Goal: Use online tool/utility

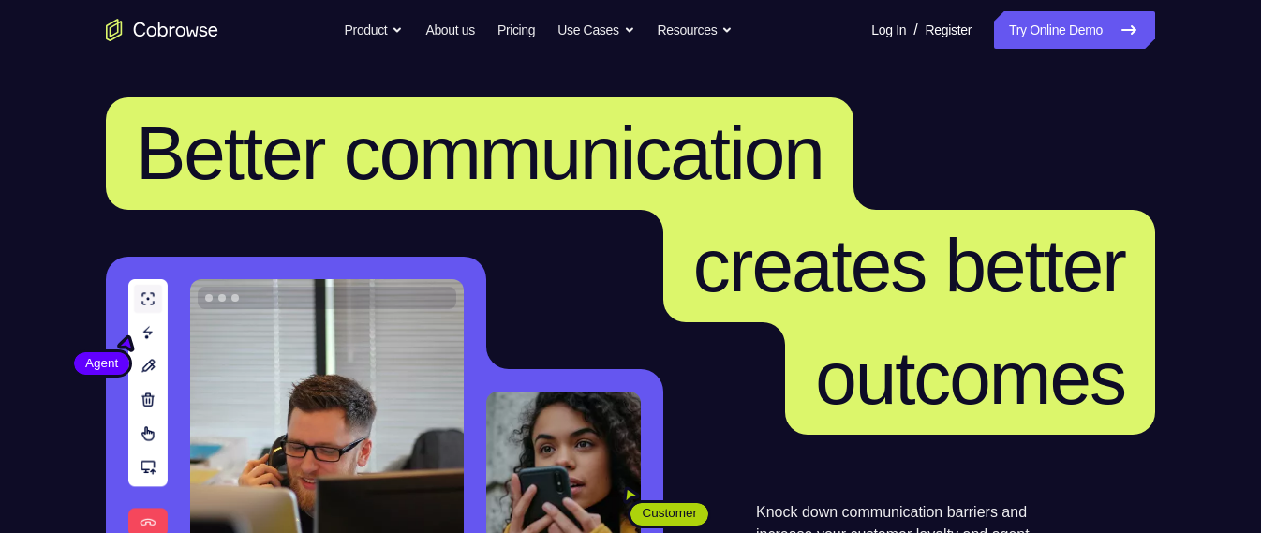
click at [1082, 49] on nav "Go back Powerful, Flexible and Trustworthy. Avoid all extra friction for both A…" at bounding box center [630, 30] width 1261 height 60
click at [1085, 45] on link "Try Online Demo" at bounding box center [1074, 29] width 161 height 37
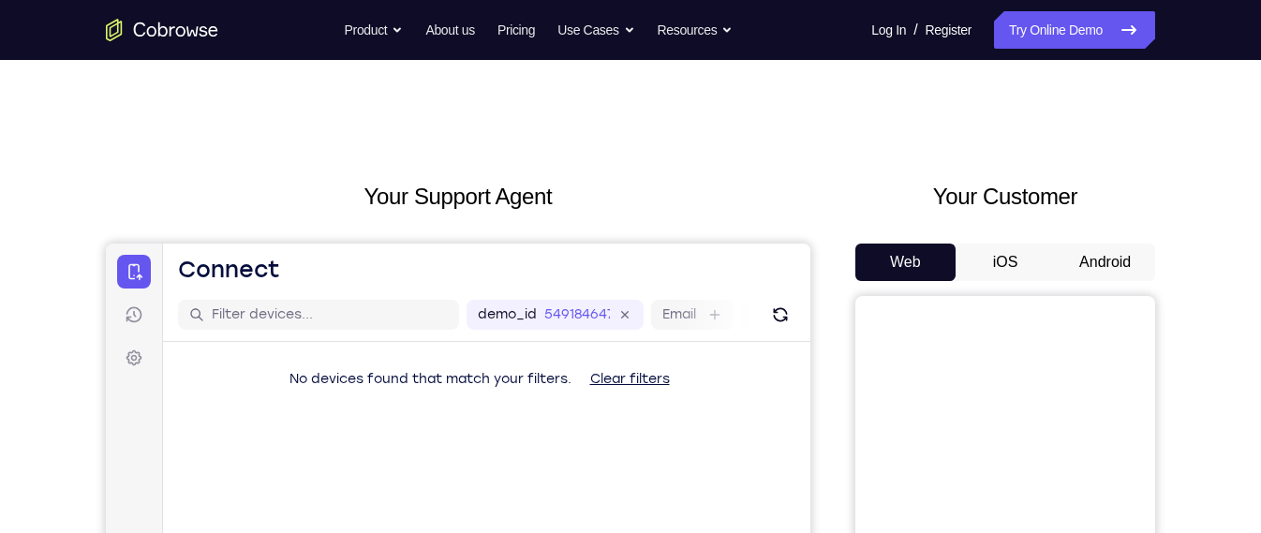
click at [1081, 257] on button "Android" at bounding box center [1105, 262] width 100 height 37
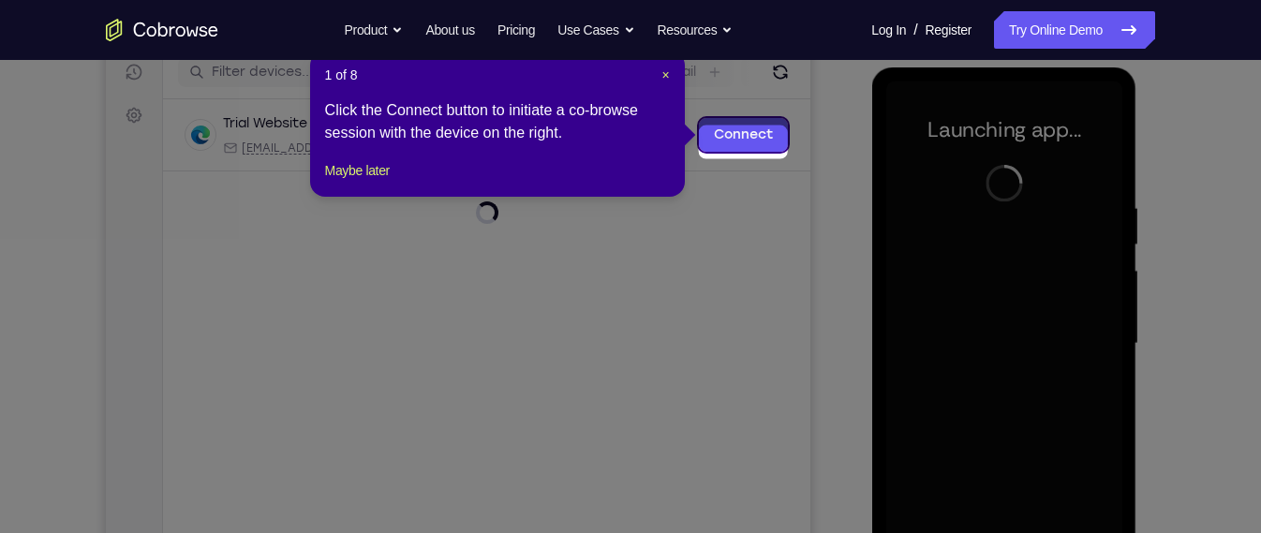
scroll to position [229, 0]
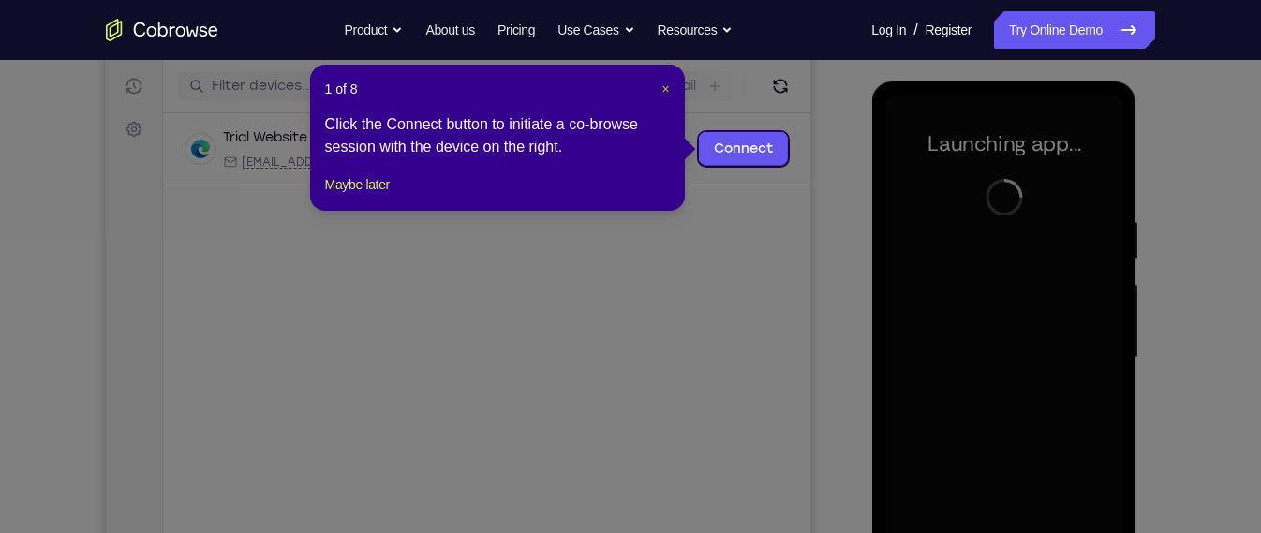
click at [664, 88] on span "×" at bounding box center [664, 88] width 7 height 15
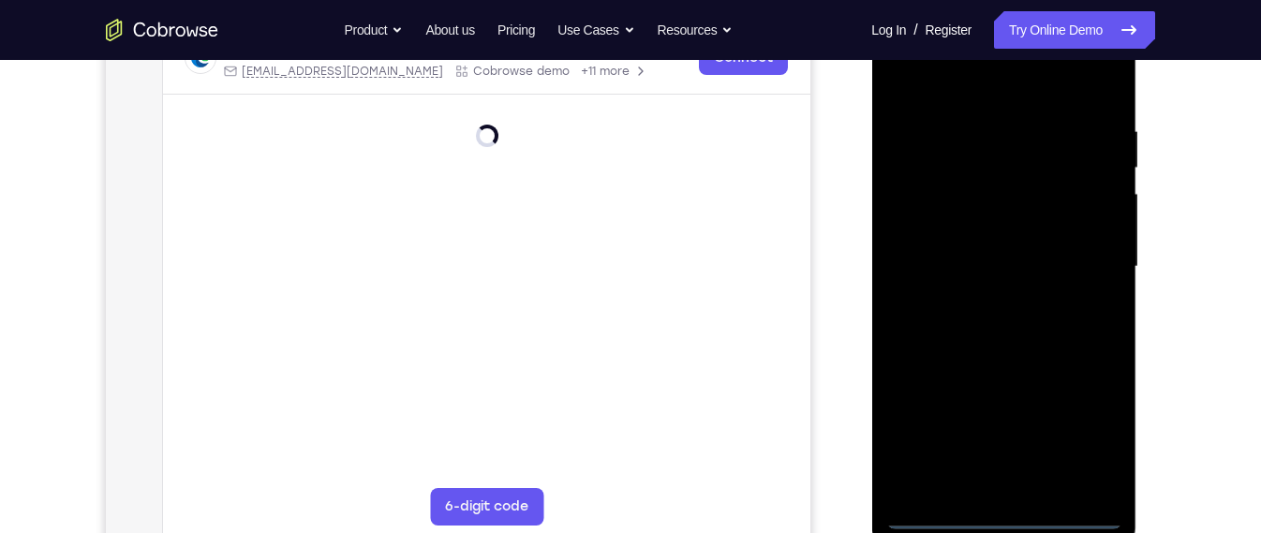
scroll to position [318, 0]
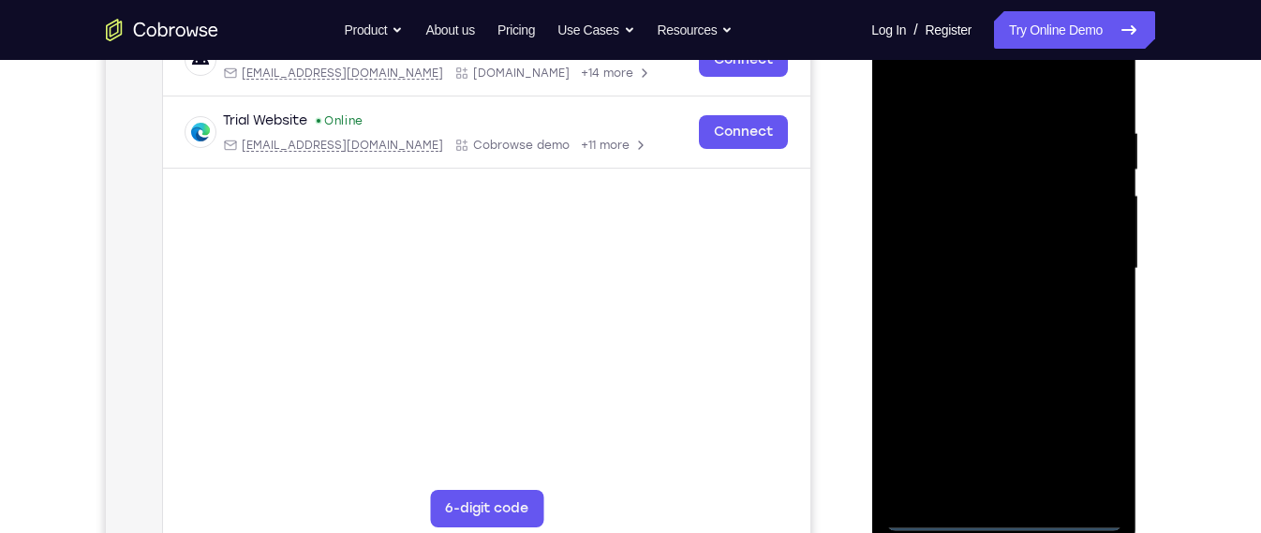
click at [1013, 520] on div at bounding box center [1003, 269] width 236 height 525
click at [1083, 422] on div at bounding box center [1003, 269] width 236 height 525
click at [992, 90] on div at bounding box center [1003, 269] width 236 height 525
click at [1080, 263] on div at bounding box center [1003, 269] width 236 height 525
click at [975, 300] on div at bounding box center [1003, 269] width 236 height 525
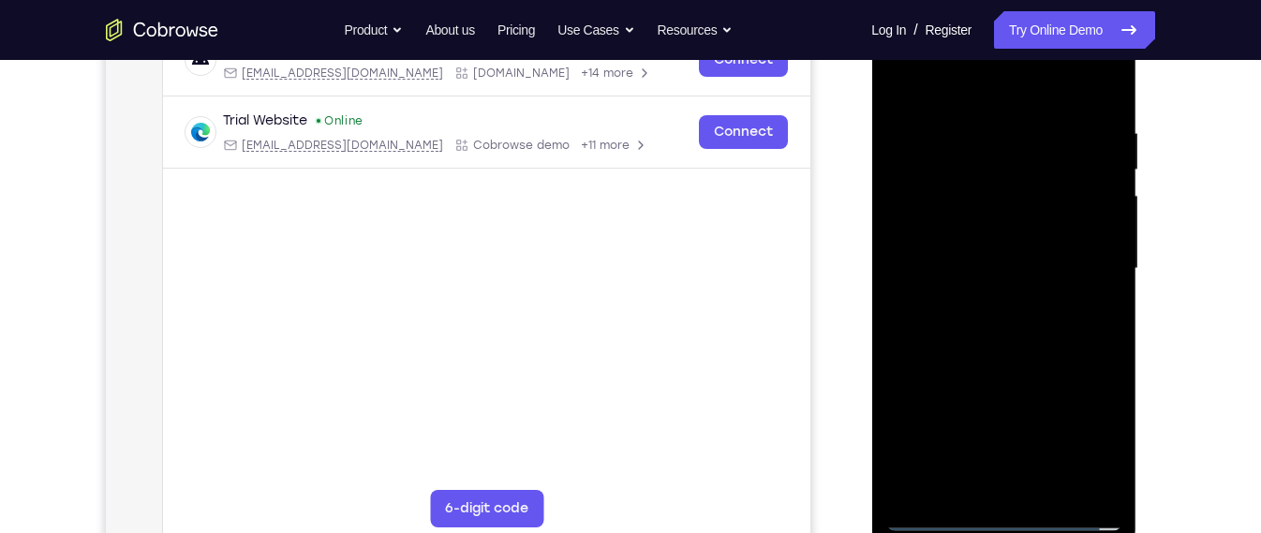
click at [984, 258] on div at bounding box center [1003, 269] width 236 height 525
click at [1011, 233] on div at bounding box center [1003, 269] width 236 height 525
click at [1011, 265] on div at bounding box center [1003, 269] width 236 height 525
click at [1063, 393] on div at bounding box center [1003, 269] width 236 height 525
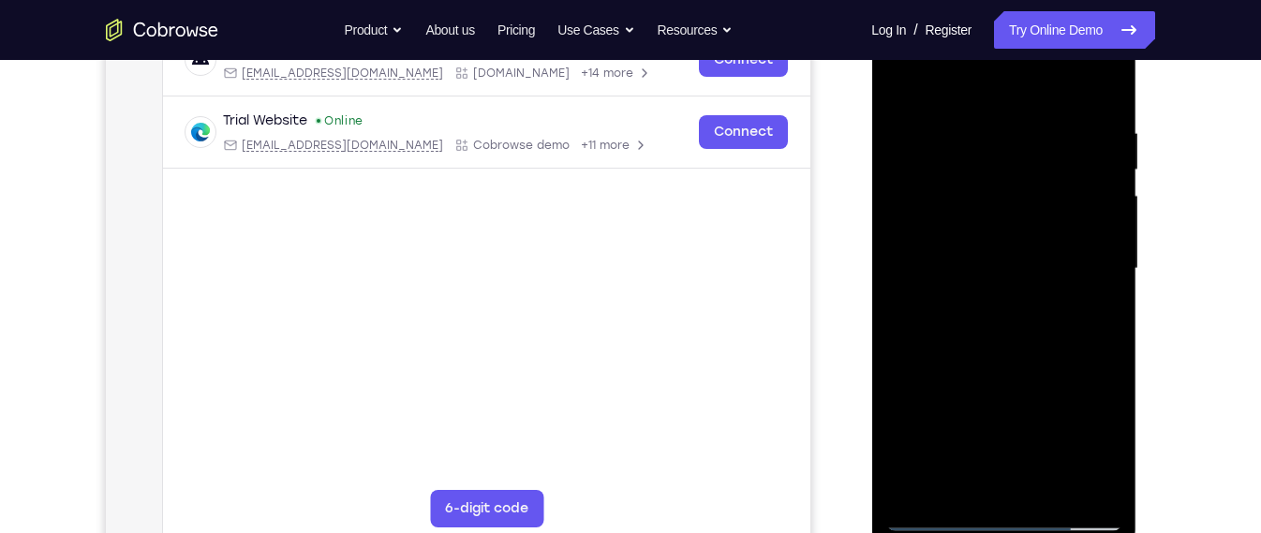
click at [1053, 344] on div at bounding box center [1003, 269] width 236 height 525
click at [1029, 358] on div at bounding box center [1003, 269] width 236 height 525
drag, startPoint x: 1029, startPoint y: 358, endPoint x: 1034, endPoint y: 290, distance: 67.6
click at [1034, 290] on div at bounding box center [1003, 269] width 236 height 525
click at [1117, 299] on div at bounding box center [1003, 269] width 236 height 525
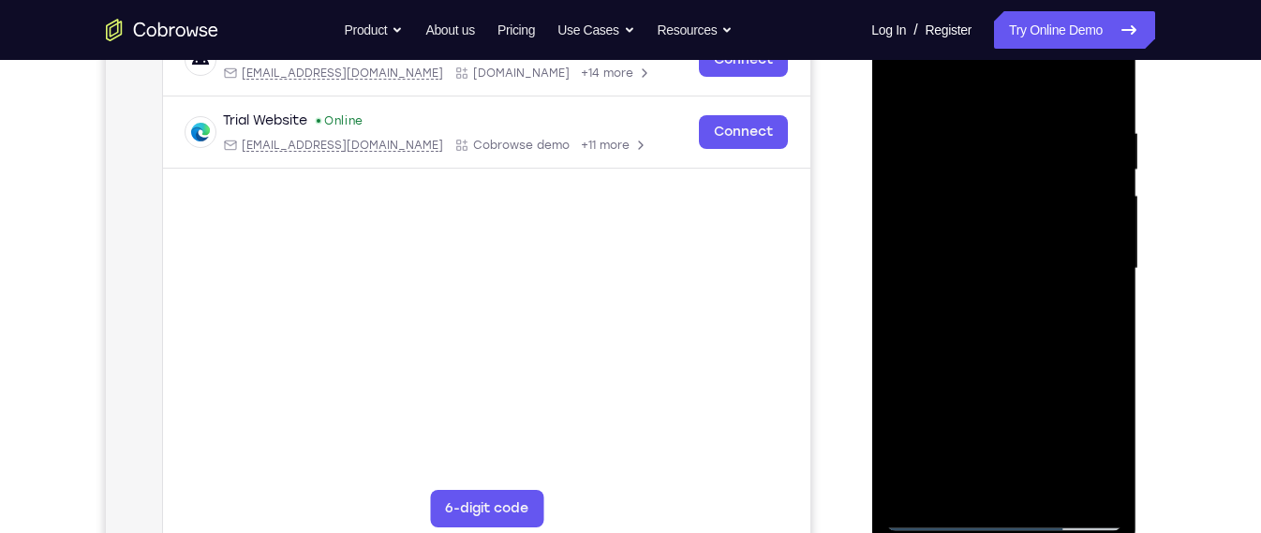
click at [1110, 299] on div at bounding box center [1003, 269] width 236 height 525
click at [881, 282] on div at bounding box center [1003, 272] width 265 height 558
click at [896, 292] on div at bounding box center [1003, 269] width 236 height 525
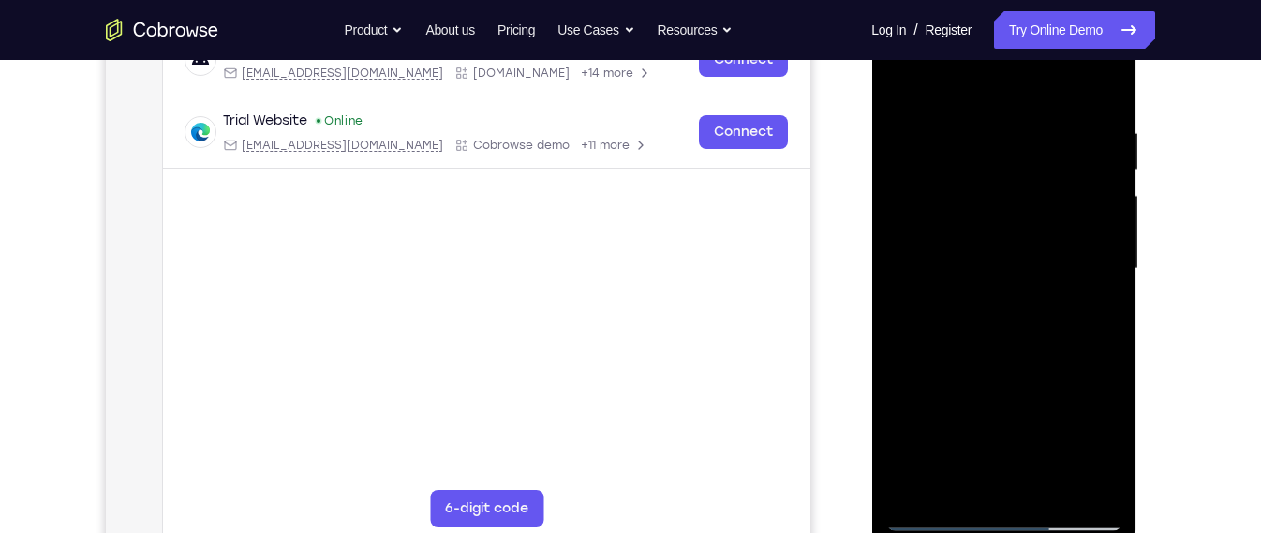
click at [1048, 489] on div at bounding box center [1003, 269] width 236 height 525
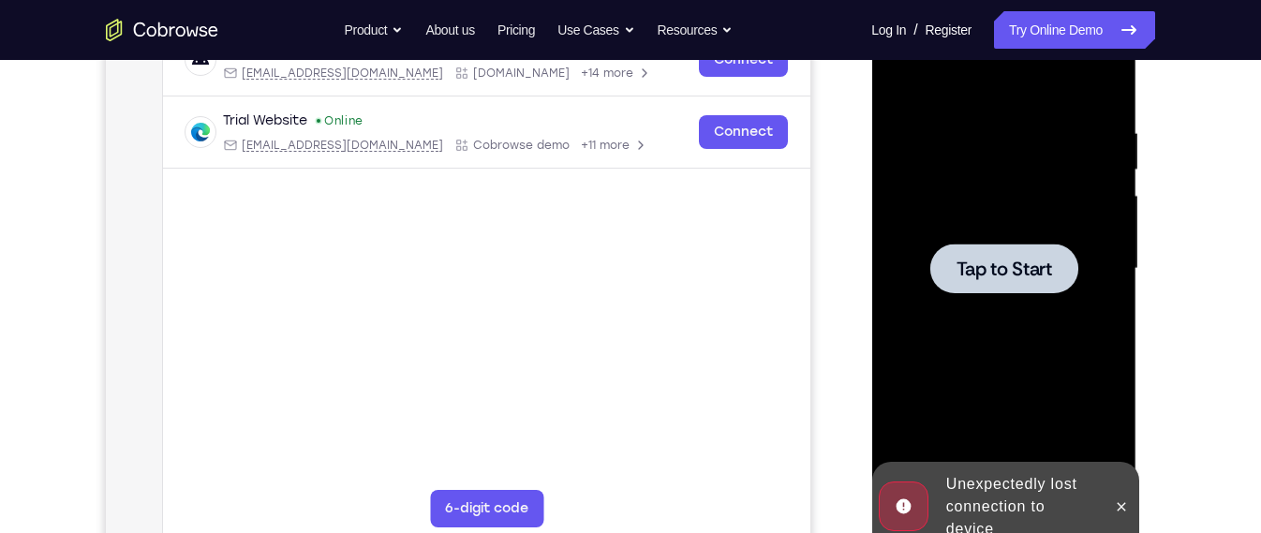
click at [969, 134] on div at bounding box center [1003, 269] width 236 height 525
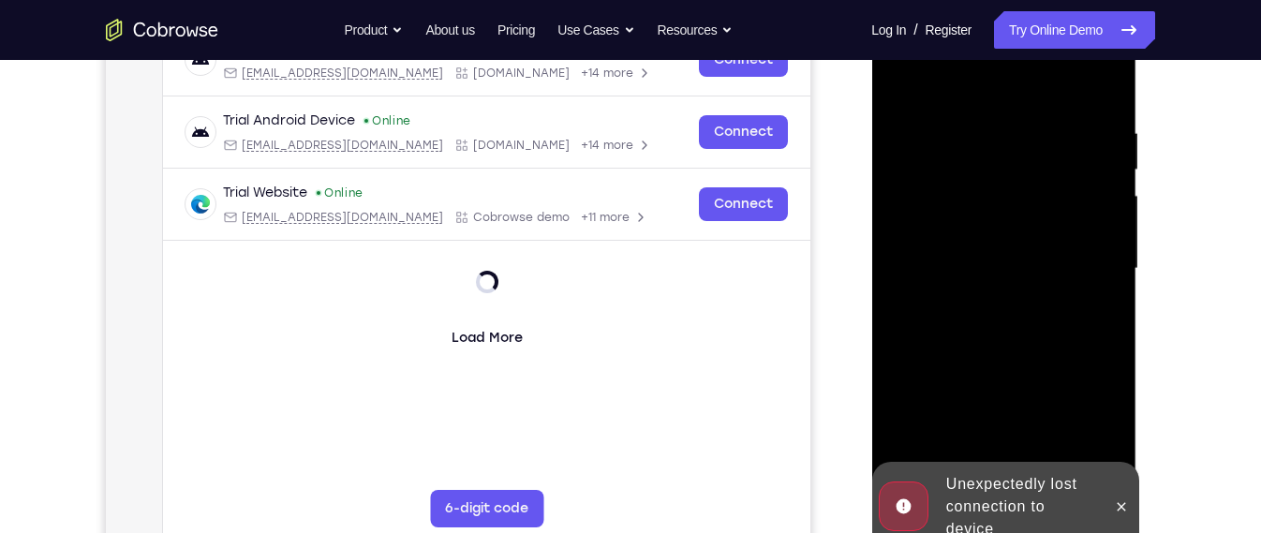
click at [1014, 478] on div "Unexpectedly lost connection to device" at bounding box center [1020, 507] width 164 height 82
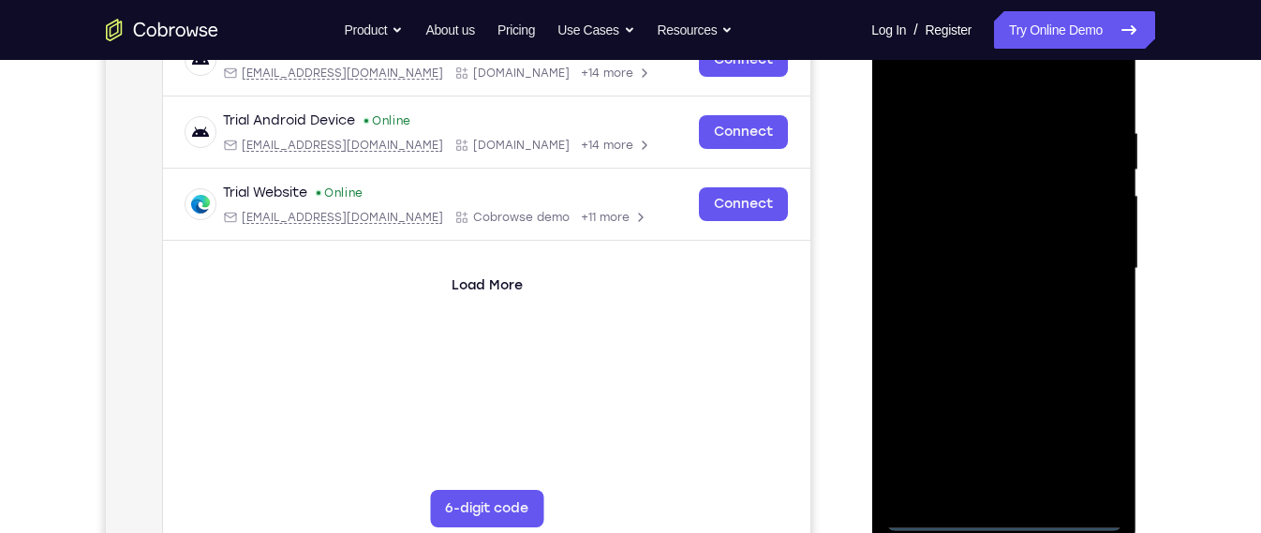
click at [1014, 512] on div at bounding box center [1003, 269] width 236 height 525
click at [1092, 425] on div at bounding box center [1003, 269] width 236 height 525
click at [1087, 433] on div at bounding box center [1003, 269] width 236 height 525
click at [974, 92] on div at bounding box center [1003, 269] width 236 height 525
click at [1083, 273] on div at bounding box center [1003, 269] width 236 height 525
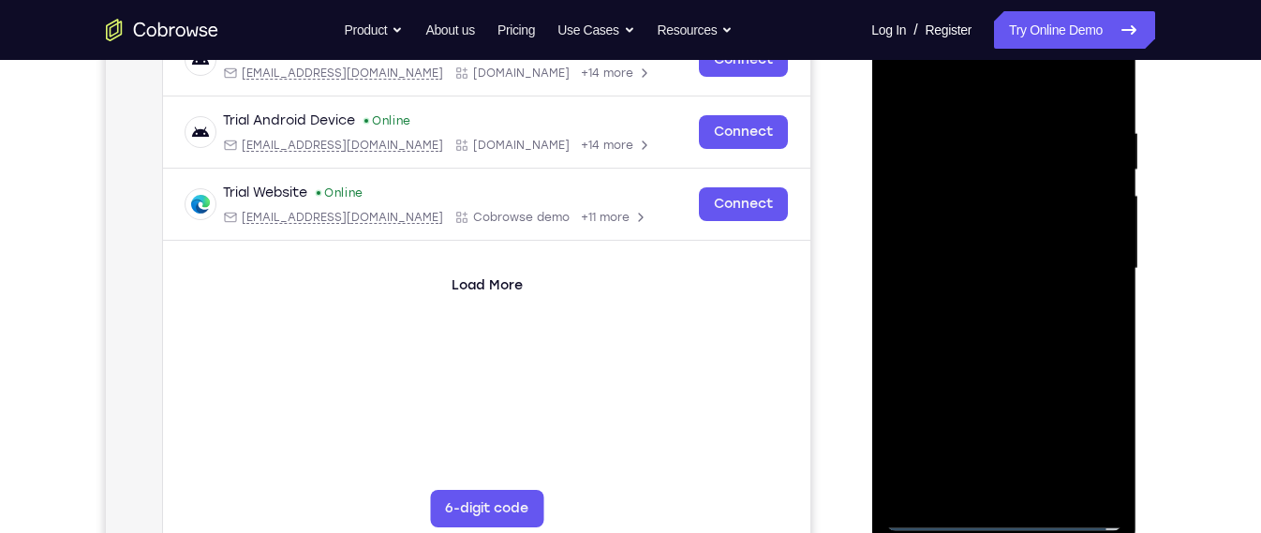
click at [984, 488] on div at bounding box center [1003, 269] width 236 height 525
click at [995, 242] on div at bounding box center [1003, 269] width 236 height 525
click at [969, 135] on div at bounding box center [1003, 269] width 236 height 525
click at [1101, 100] on div at bounding box center [1003, 269] width 236 height 525
click at [965, 135] on div at bounding box center [1003, 269] width 236 height 525
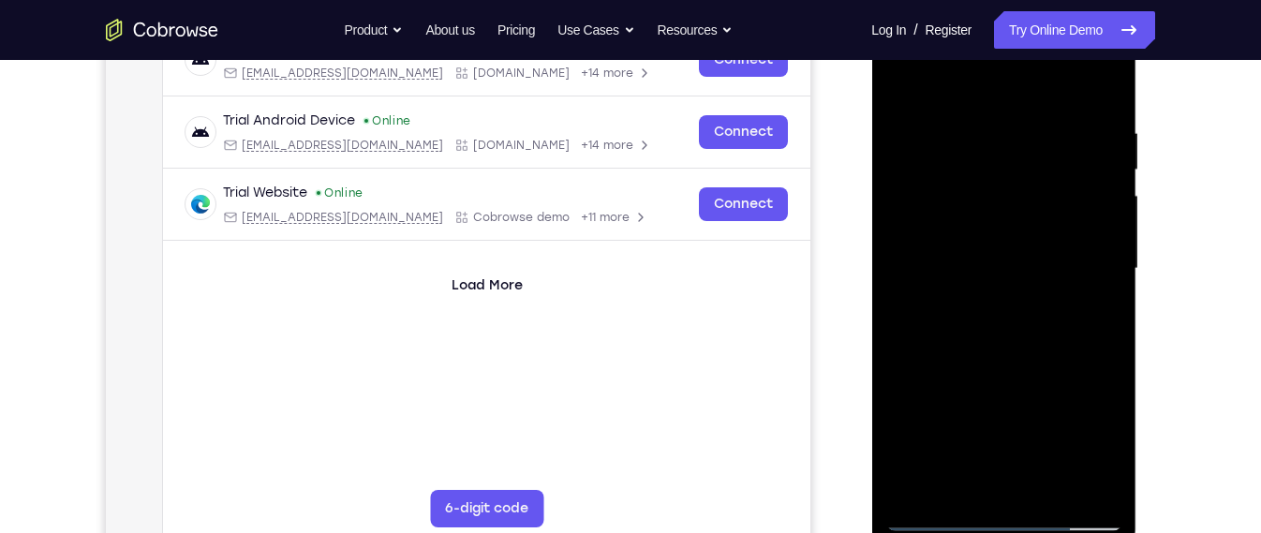
click at [1024, 128] on div at bounding box center [1003, 269] width 236 height 525
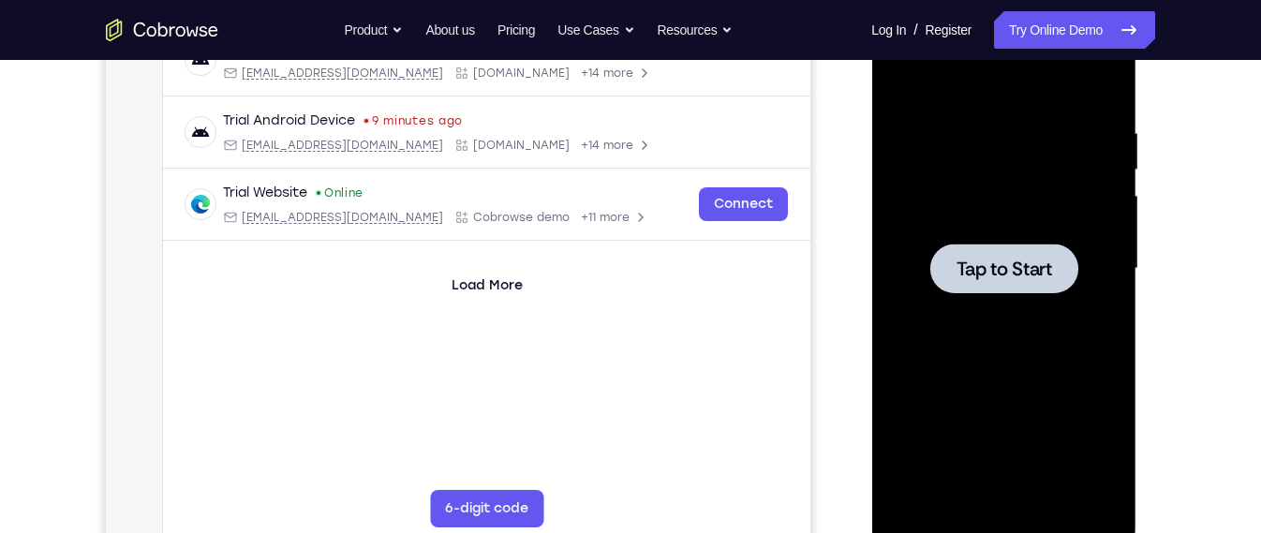
click at [915, 336] on div at bounding box center [1003, 269] width 236 height 525
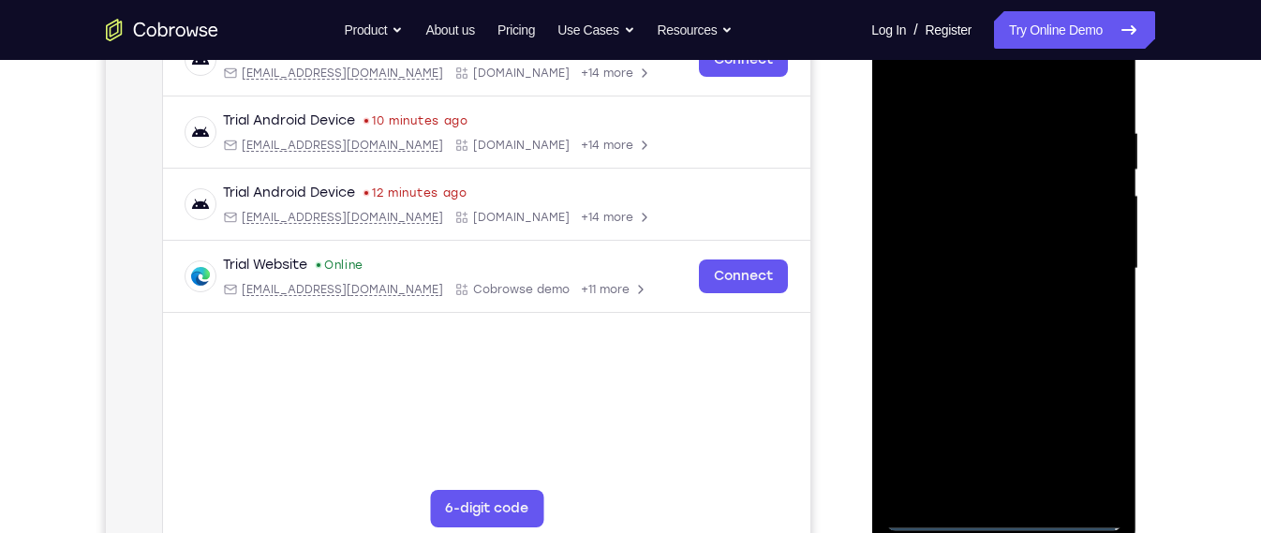
click at [1016, 517] on div at bounding box center [1003, 269] width 236 height 525
click at [1110, 441] on div at bounding box center [1003, 269] width 236 height 525
click at [1099, 446] on div at bounding box center [1003, 269] width 236 height 525
click at [987, 103] on div at bounding box center [1003, 269] width 236 height 525
click at [1079, 259] on div at bounding box center [1003, 269] width 236 height 525
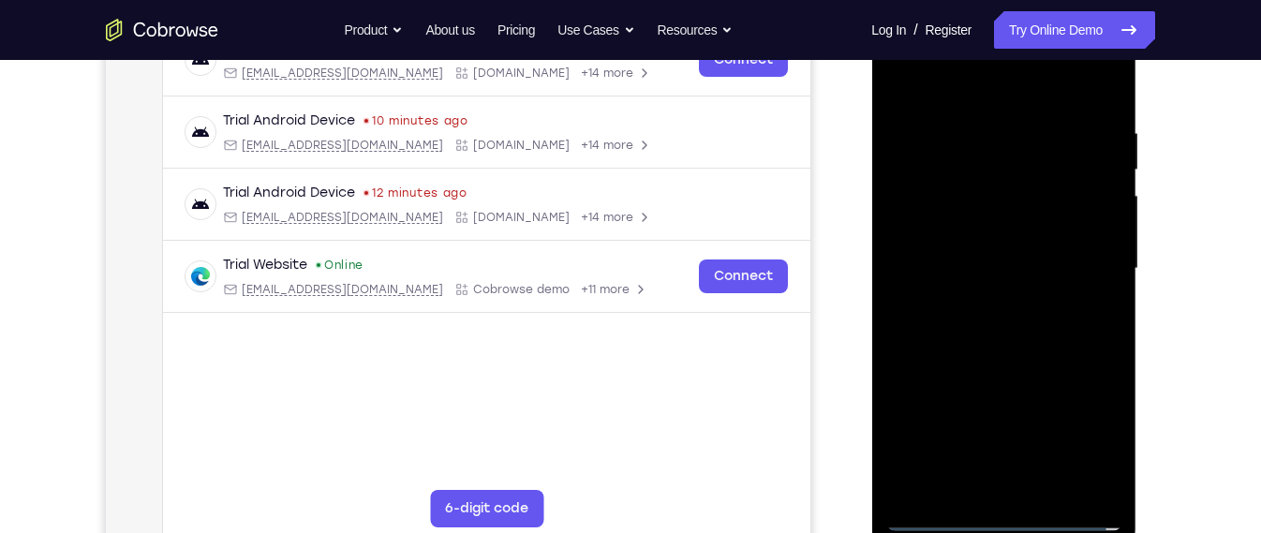
click at [984, 303] on div at bounding box center [1003, 269] width 236 height 525
click at [1011, 229] on div at bounding box center [1003, 269] width 236 height 525
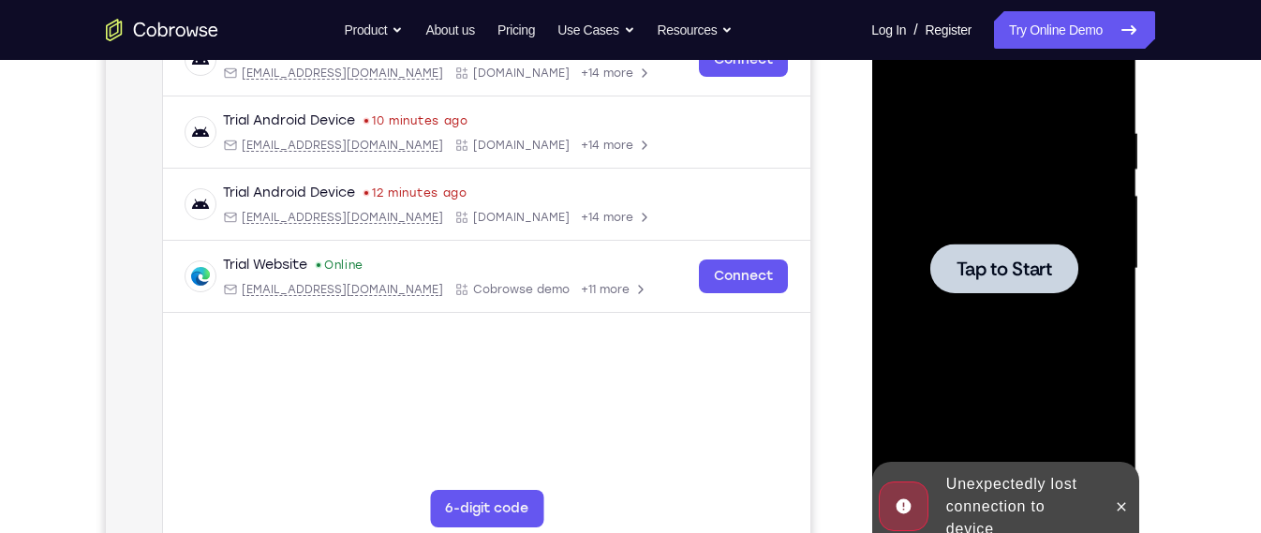
click at [1015, 244] on div at bounding box center [1003, 269] width 148 height 50
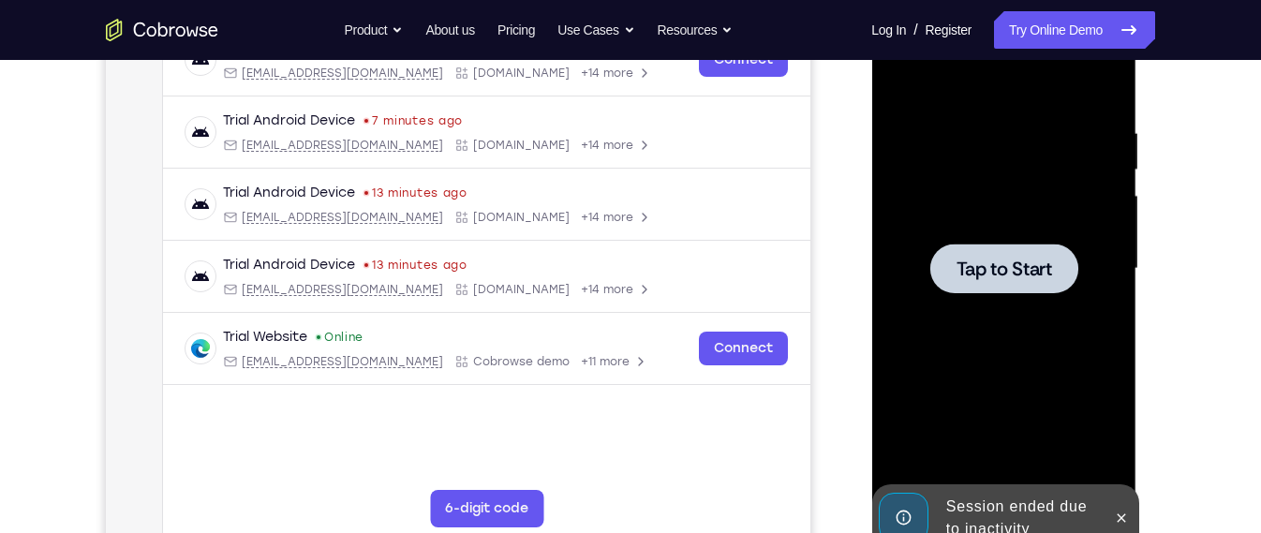
click at [968, 453] on div at bounding box center [1003, 269] width 236 height 525
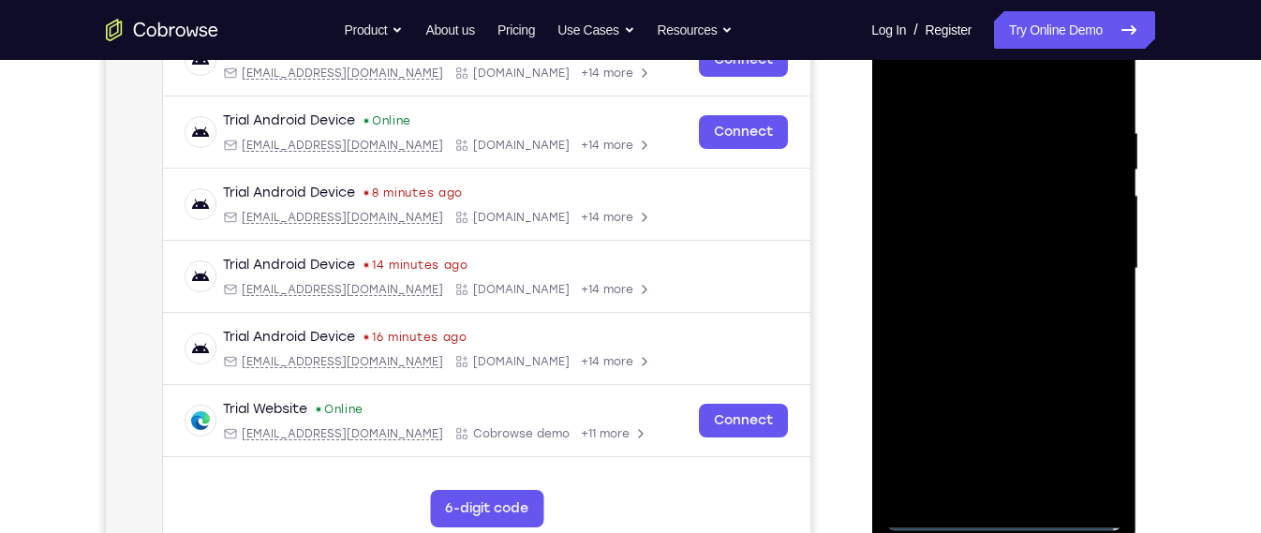
click at [1008, 518] on div at bounding box center [1003, 269] width 236 height 525
click at [1084, 432] on div at bounding box center [1003, 269] width 236 height 525
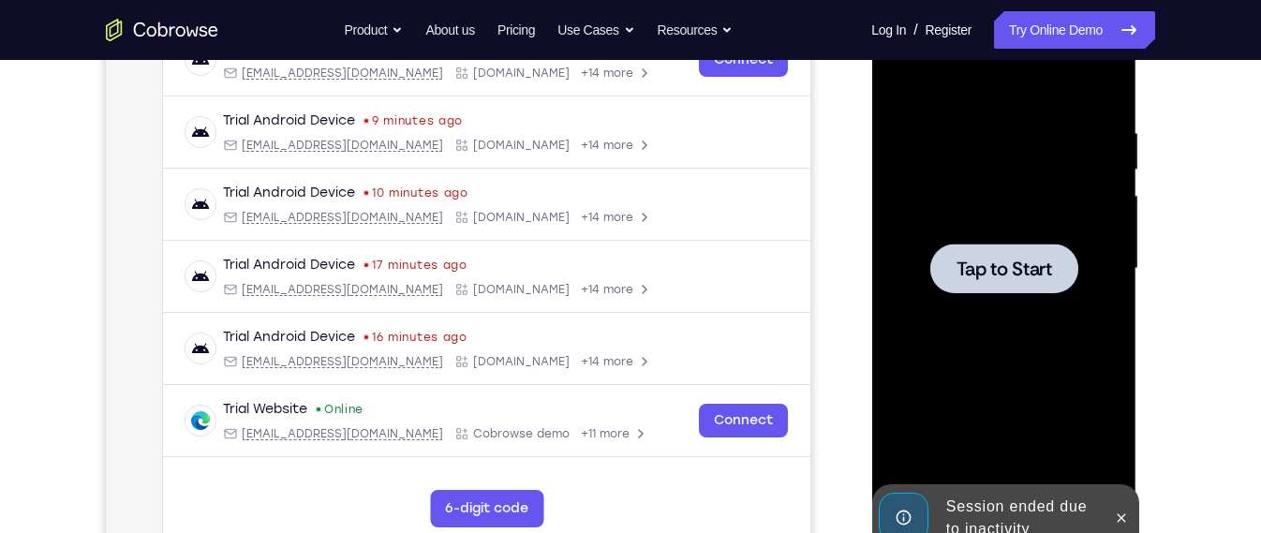
click at [1000, 253] on div at bounding box center [1003, 269] width 148 height 50
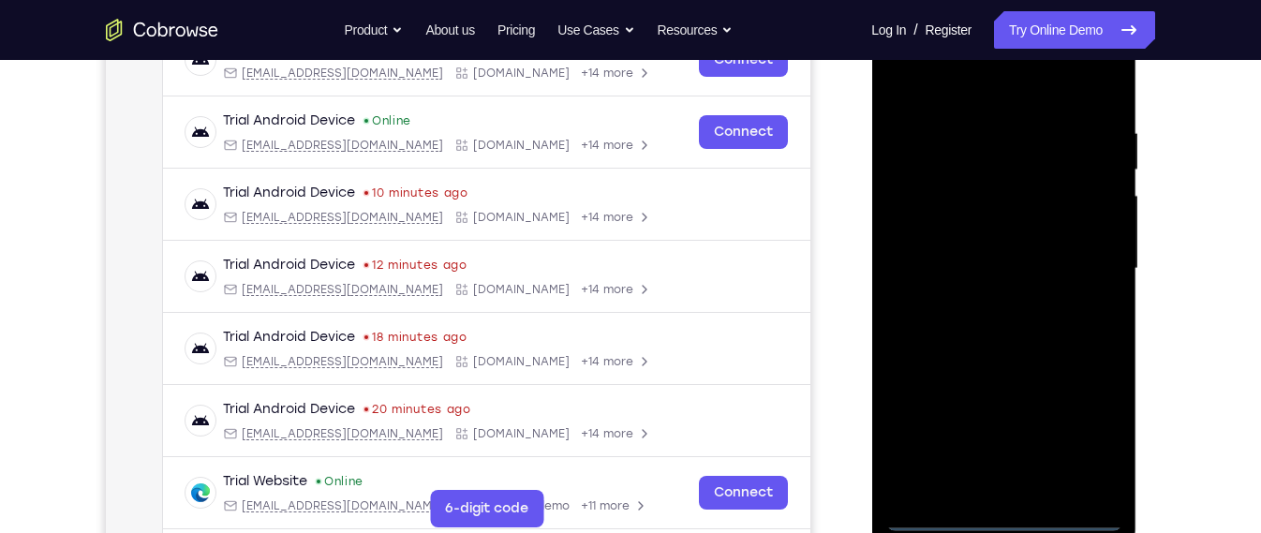
click at [1012, 519] on div at bounding box center [1003, 269] width 236 height 525
click at [1072, 427] on div at bounding box center [1003, 269] width 236 height 525
click at [979, 92] on div at bounding box center [1003, 269] width 236 height 525
click at [1075, 267] on div at bounding box center [1003, 269] width 236 height 525
click at [983, 305] on div at bounding box center [1003, 269] width 236 height 525
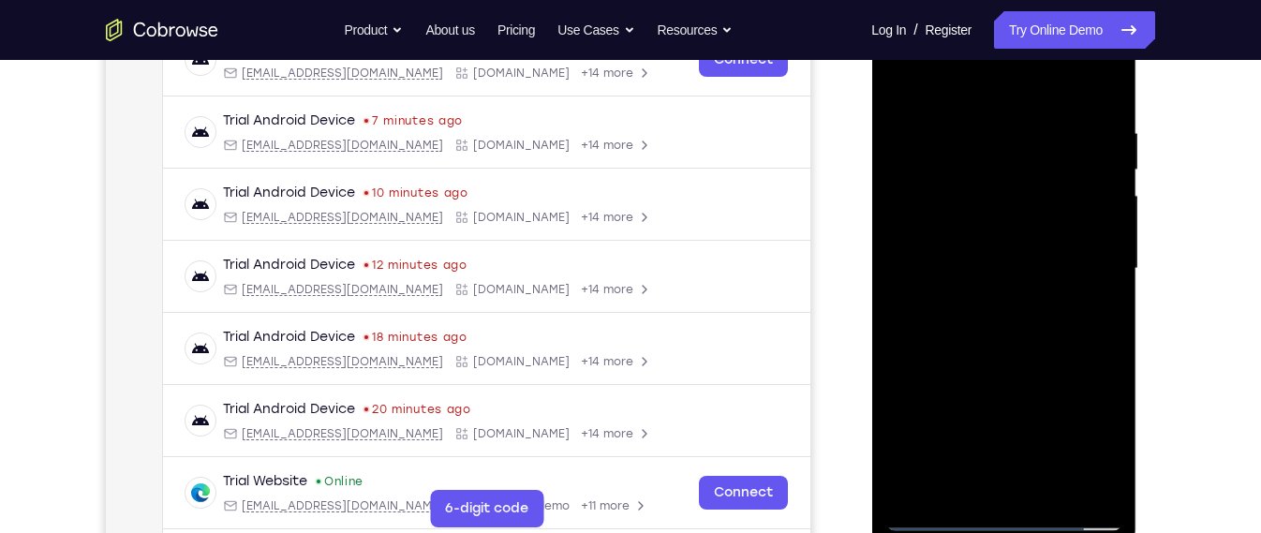
click at [976, 252] on div at bounding box center [1003, 269] width 236 height 525
click at [1032, 362] on div at bounding box center [1003, 269] width 236 height 525
click at [963, 113] on div at bounding box center [1003, 269] width 236 height 525
click at [1090, 296] on div at bounding box center [1003, 269] width 236 height 525
click at [1107, 243] on div at bounding box center [1003, 269] width 236 height 525
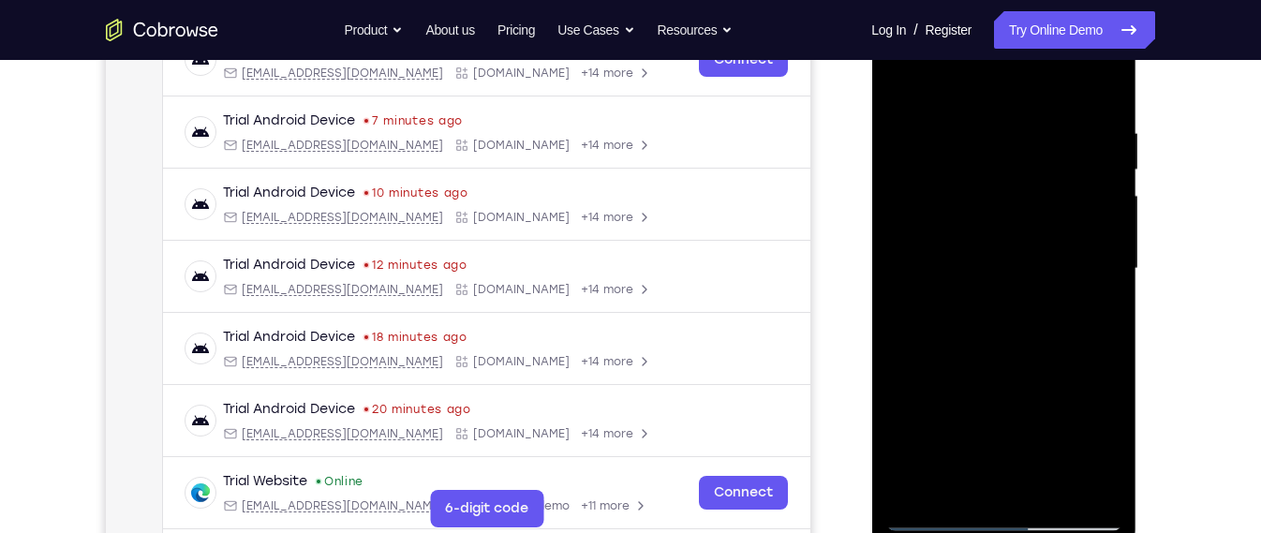
click at [1107, 243] on div at bounding box center [1003, 269] width 236 height 525
click at [1103, 87] on div at bounding box center [1003, 269] width 236 height 525
click at [1051, 492] on div at bounding box center [1003, 269] width 236 height 525
click at [1044, 364] on div at bounding box center [1003, 269] width 236 height 525
click at [1021, 294] on div at bounding box center [1003, 269] width 236 height 525
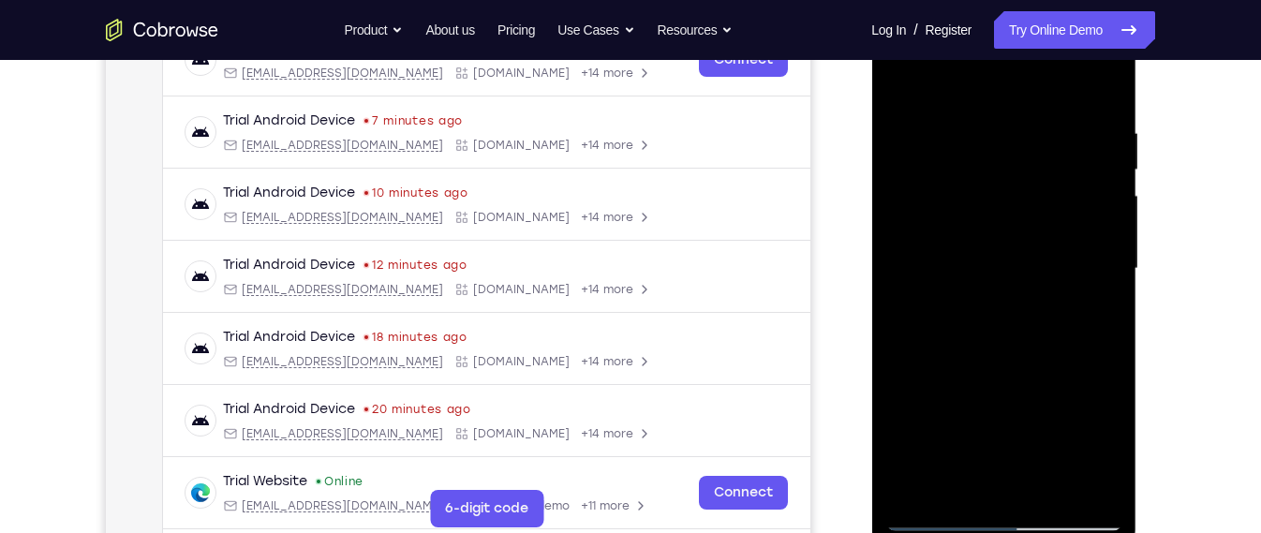
click at [1067, 369] on div at bounding box center [1003, 269] width 236 height 525
click at [970, 483] on div at bounding box center [1003, 269] width 236 height 525
click at [900, 80] on div at bounding box center [1003, 269] width 236 height 525
click at [998, 281] on div at bounding box center [1003, 269] width 236 height 525
drag, startPoint x: 1073, startPoint y: 204, endPoint x: 1063, endPoint y: 363, distance: 159.6
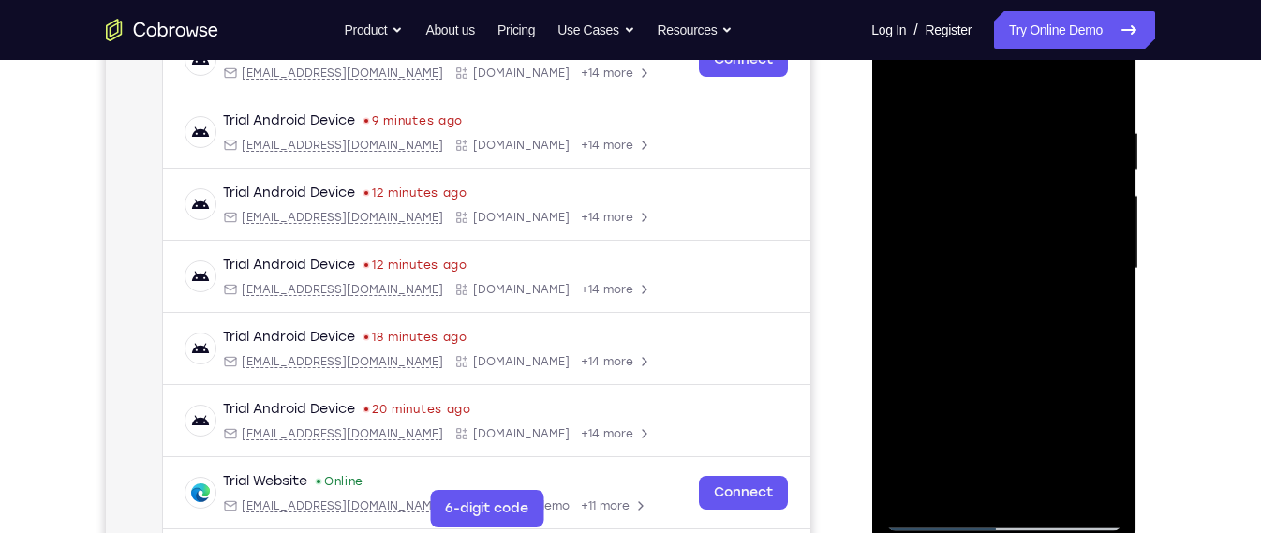
click at [1063, 363] on div at bounding box center [1003, 269] width 236 height 525
drag, startPoint x: 1063, startPoint y: 363, endPoint x: 1069, endPoint y: 169, distance: 194.9
click at [1069, 169] on div at bounding box center [1003, 269] width 236 height 525
click at [1002, 345] on div at bounding box center [1003, 269] width 236 height 525
click at [933, 509] on div at bounding box center [1003, 269] width 236 height 525
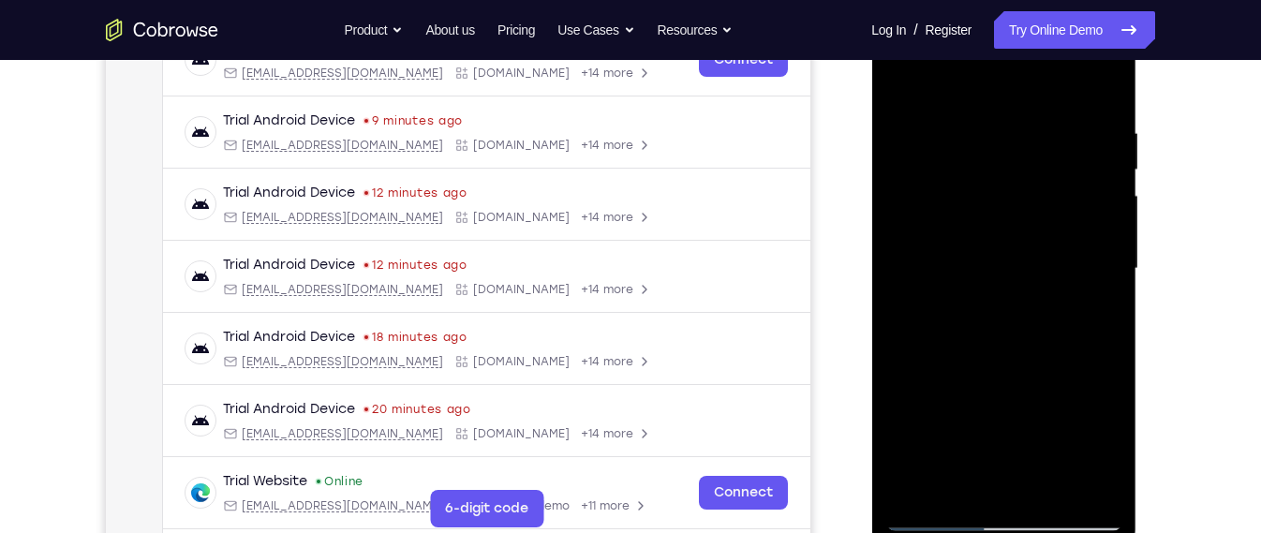
click at [933, 509] on div at bounding box center [1003, 269] width 236 height 525
click at [933, 520] on div at bounding box center [1003, 269] width 236 height 525
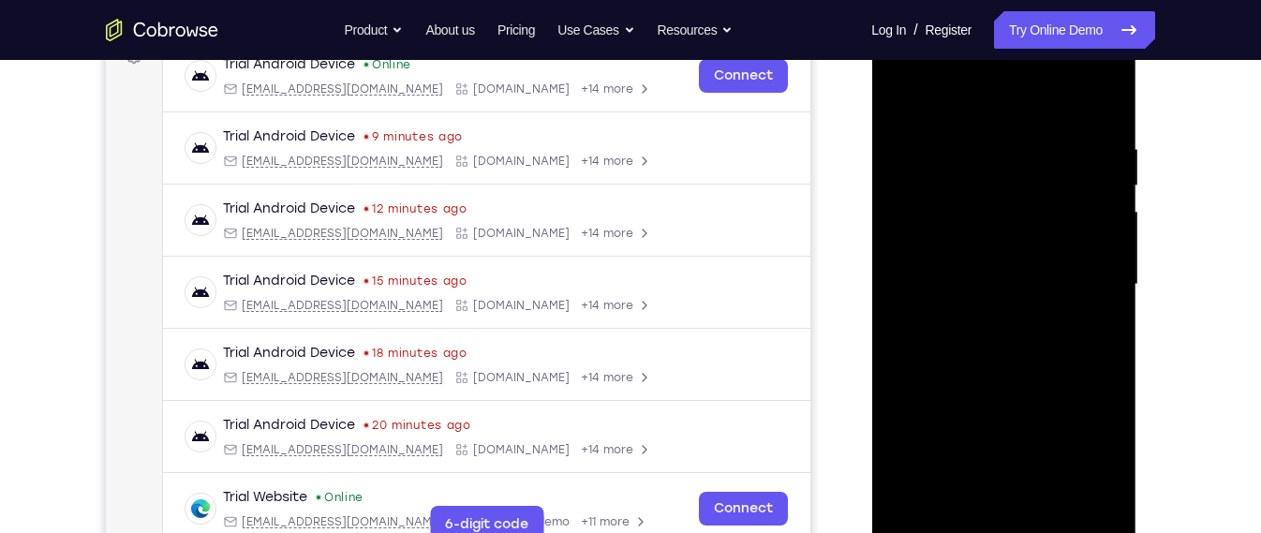
scroll to position [294, 0]
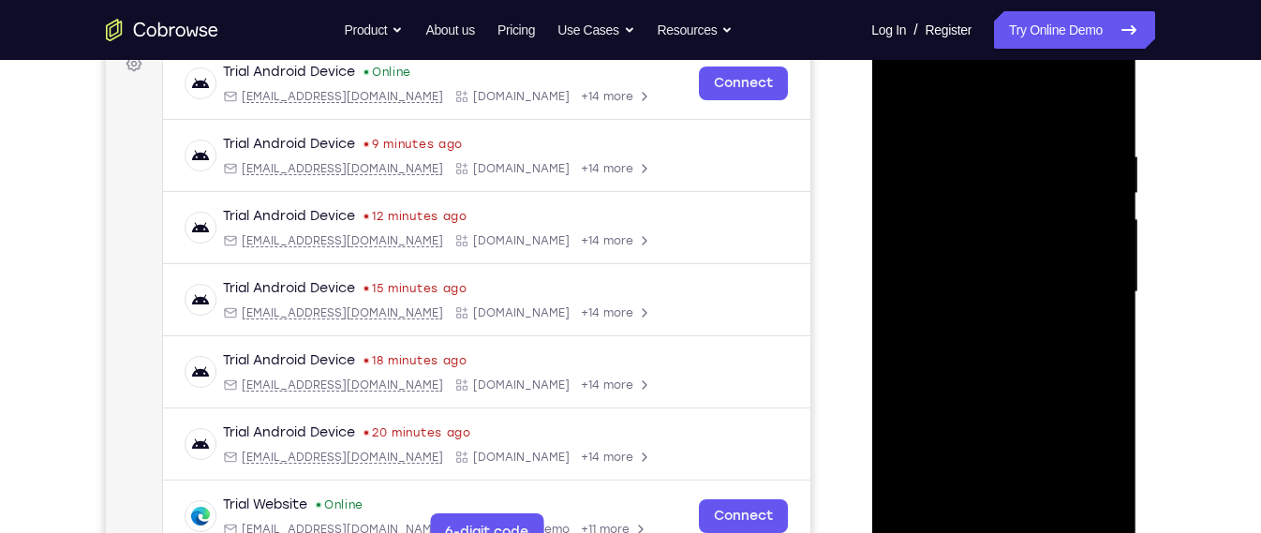
drag, startPoint x: 1034, startPoint y: 329, endPoint x: 1090, endPoint y: 95, distance: 240.8
click at [1090, 95] on div at bounding box center [1003, 292] width 236 height 525
click at [1011, 348] on div at bounding box center [1003, 292] width 236 height 525
click at [927, 514] on div at bounding box center [1003, 292] width 236 height 525
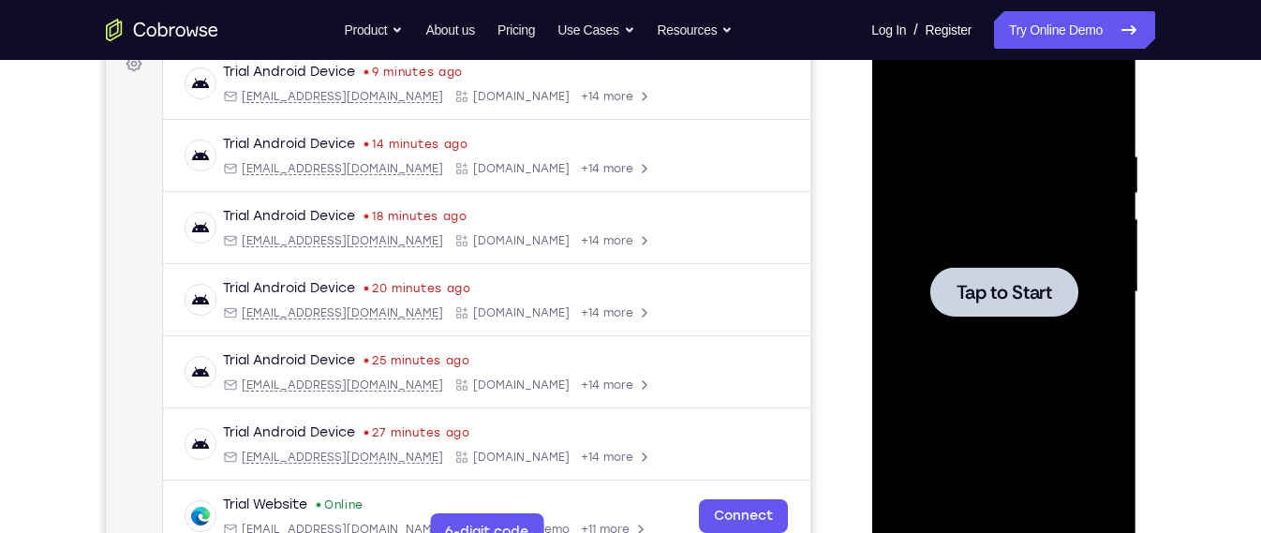
drag, startPoint x: 909, startPoint y: 250, endPoint x: 1553, endPoint y: 229, distance: 644.8
click at [909, 250] on div at bounding box center [1003, 292] width 236 height 525
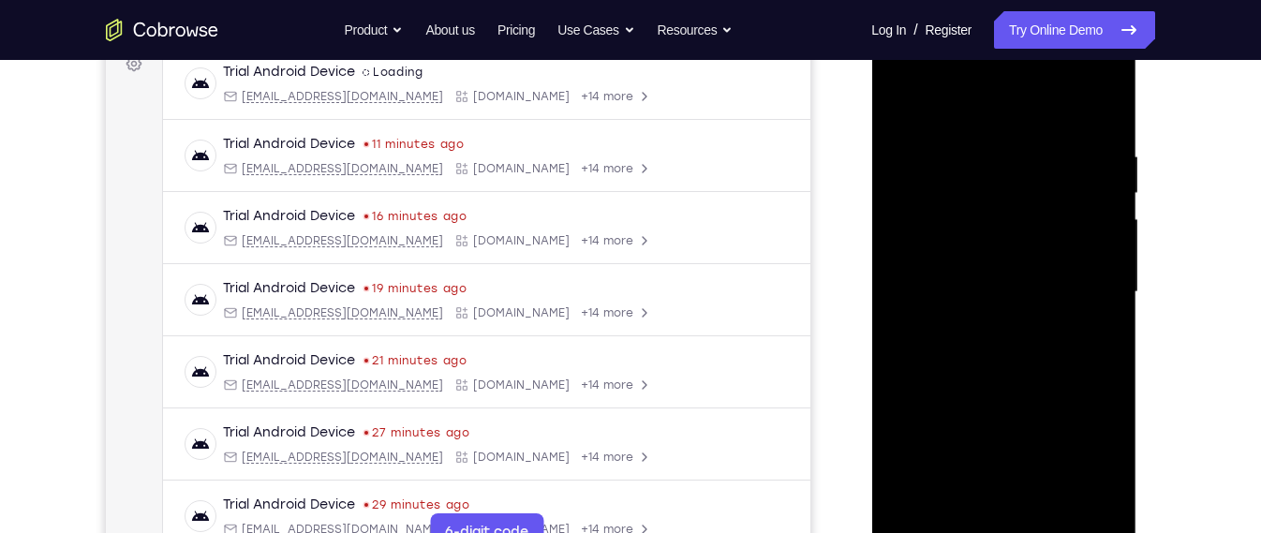
scroll to position [323, 0]
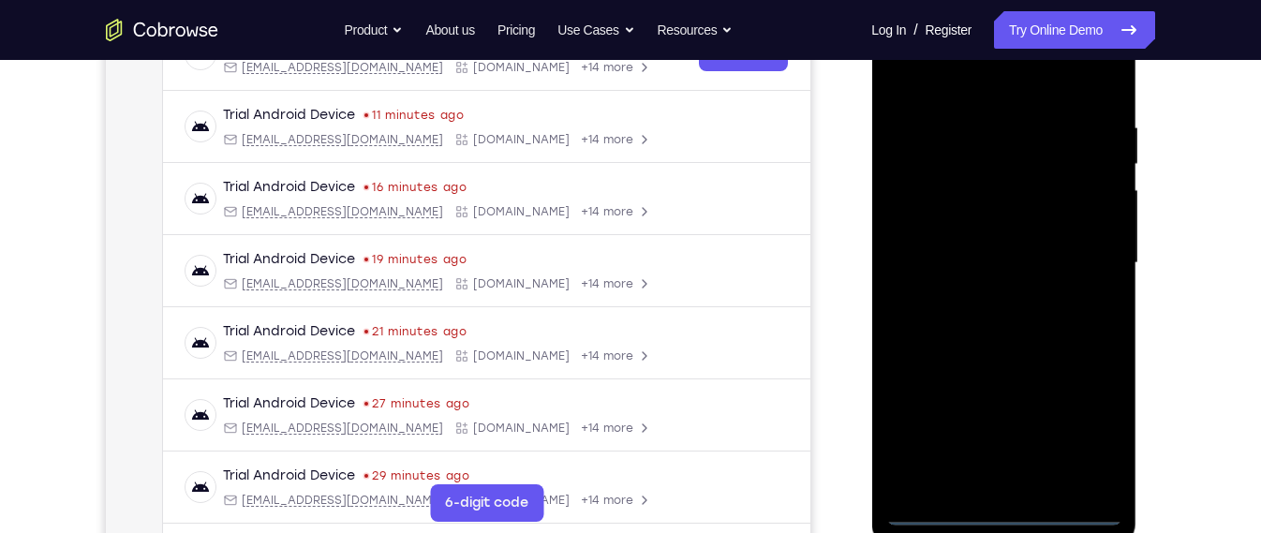
click at [1003, 515] on div at bounding box center [1003, 263] width 236 height 525
click at [1095, 426] on div at bounding box center [1003, 263] width 236 height 525
click at [1010, 87] on div at bounding box center [1003, 263] width 236 height 525
click at [1082, 256] on div at bounding box center [1003, 263] width 236 height 525
click at [987, 296] on div at bounding box center [1003, 263] width 236 height 525
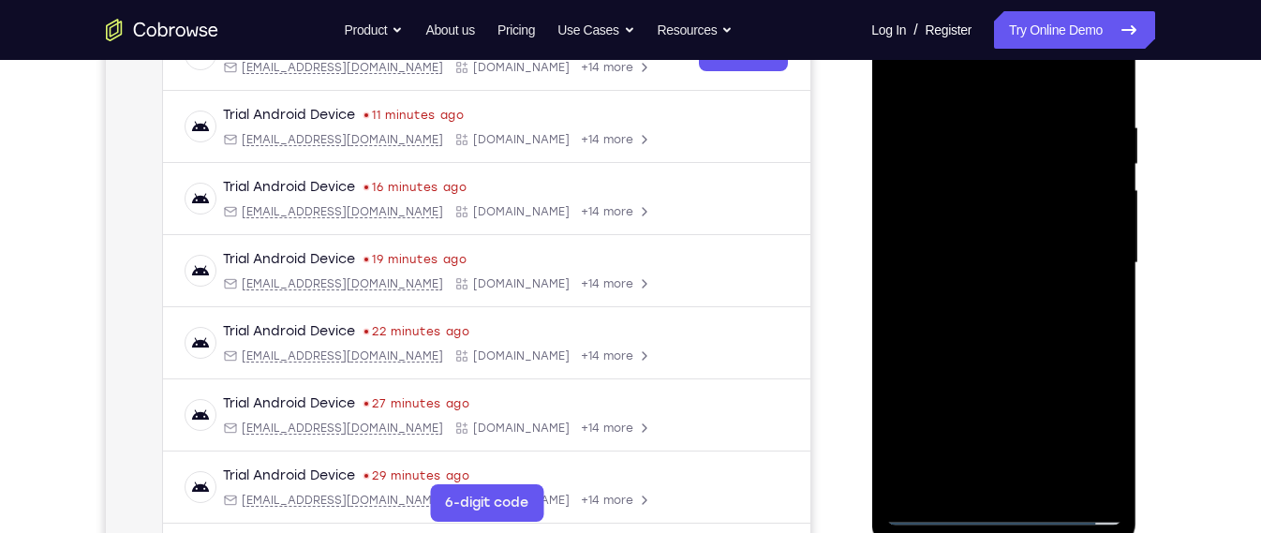
click at [1018, 251] on div at bounding box center [1003, 263] width 236 height 525
click at [999, 261] on div at bounding box center [1003, 263] width 236 height 525
